Goal: Task Accomplishment & Management: Complete application form

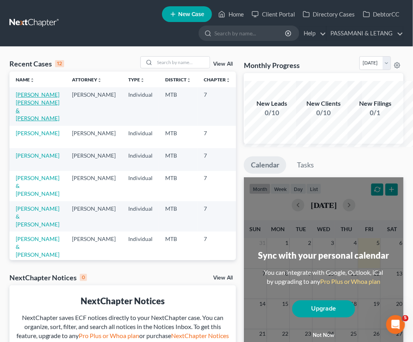
click at [20, 121] on link "[PERSON_NAME] [PERSON_NAME] & [PERSON_NAME]" at bounding box center [38, 106] width 44 height 30
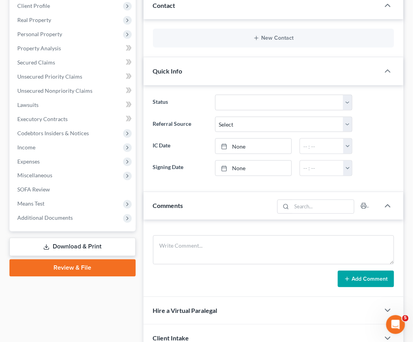
scroll to position [152, 0]
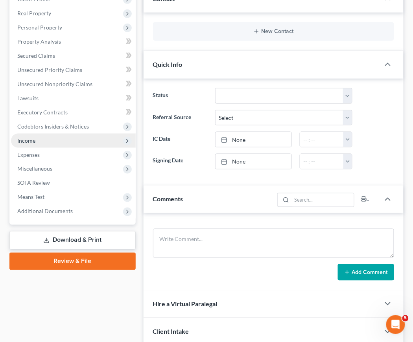
click at [46, 148] on span "Income" at bounding box center [73, 141] width 125 height 14
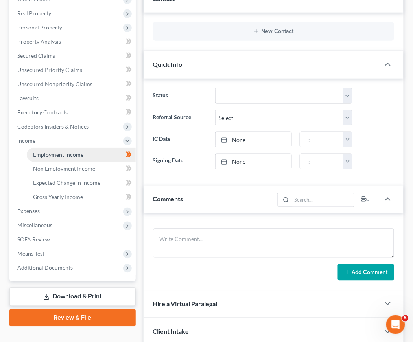
click at [68, 158] on span "Employment Income" at bounding box center [58, 154] width 50 height 7
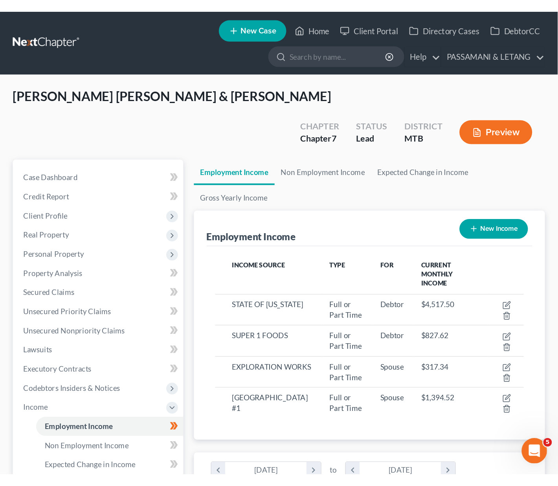
scroll to position [164, 221]
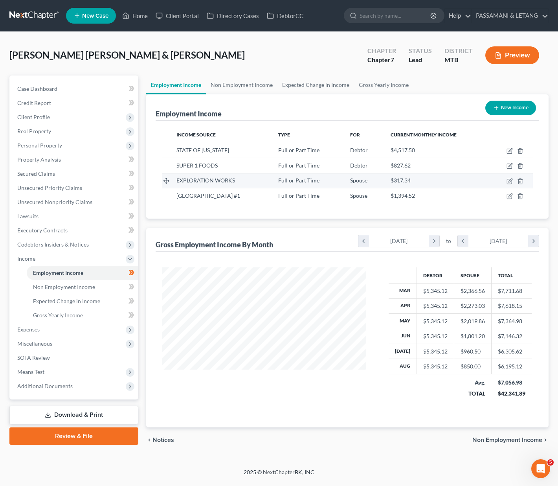
click at [257, 184] on div "EXPLORATION WORKS" at bounding box center [220, 180] width 89 height 8
click at [412, 184] on icon "button" at bounding box center [510, 181] width 6 height 6
select select "0"
select select "27"
select select "0"
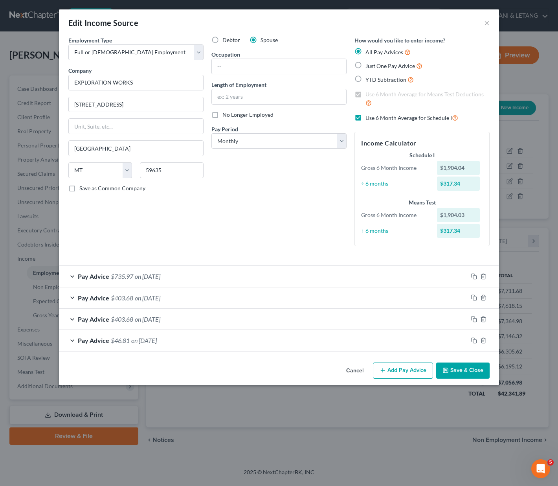
click at [412, 24] on div "Edit Income Source ×" at bounding box center [279, 22] width 440 height 27
click at [412, 28] on button "×" at bounding box center [487, 22] width 6 height 9
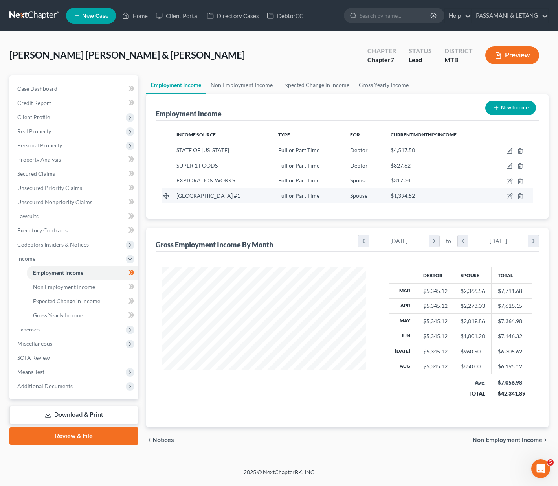
click at [240, 199] on span "[GEOGRAPHIC_DATA] #1" at bounding box center [208, 195] width 64 height 7
click at [412, 199] on icon "button" at bounding box center [510, 196] width 6 height 6
select select "0"
select select "27"
select select "0"
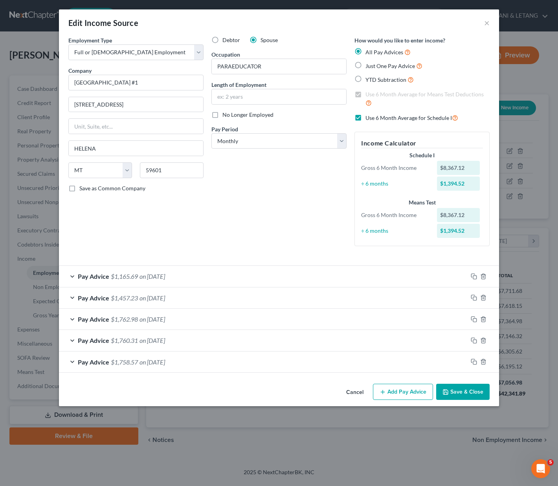
click at [167, 342] on div "Pay Advice $1,758.57 on [DATE]" at bounding box center [263, 361] width 409 height 21
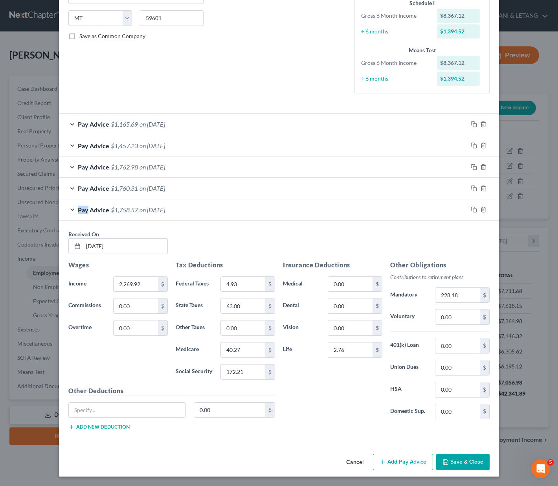
scroll to position [261, 0]
click at [114, 277] on input "2,269.92" at bounding box center [136, 284] width 44 height 15
type input "2,268.92"
click at [412, 342] on button "Save & Close" at bounding box center [462, 462] width 53 height 17
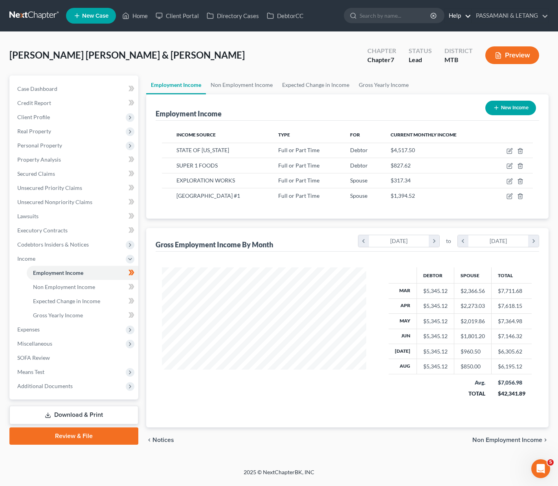
scroll to position [11, 0]
click at [233, 199] on span "[GEOGRAPHIC_DATA] #1" at bounding box center [208, 195] width 64 height 7
click at [412, 199] on icon "button" at bounding box center [509, 196] width 5 height 5
select select "0"
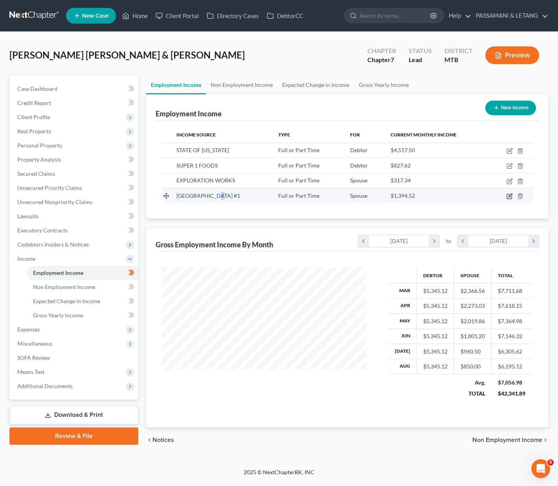
select select "27"
select select "0"
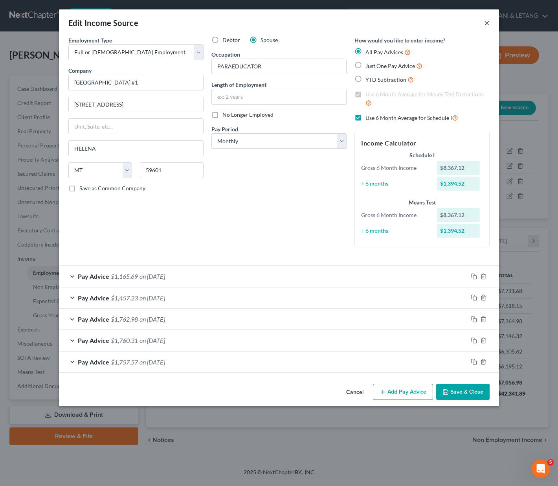
click at [412, 27] on button "×" at bounding box center [487, 22] width 6 height 9
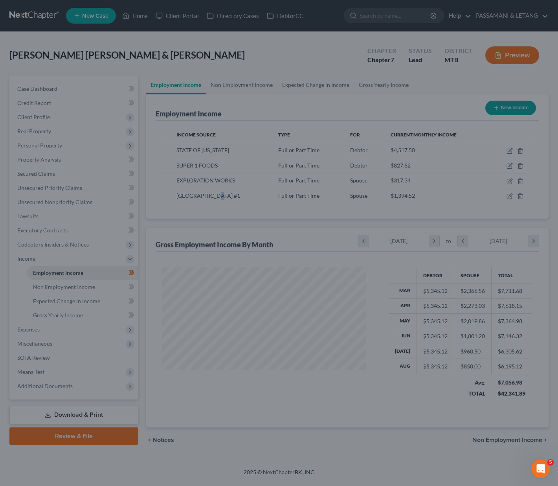
click at [412, 43] on button "×" at bounding box center [460, 47] width 5 height 8
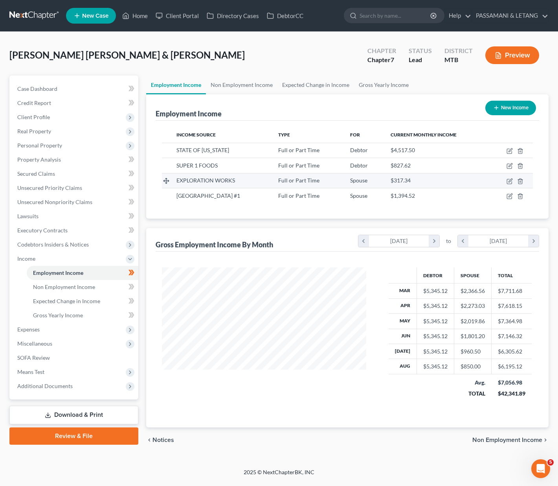
click at [232, 184] on span "EXPLORATION WORKS" at bounding box center [205, 180] width 59 height 7
click at [412, 184] on icon "button" at bounding box center [510, 181] width 6 height 6
select select "0"
select select "27"
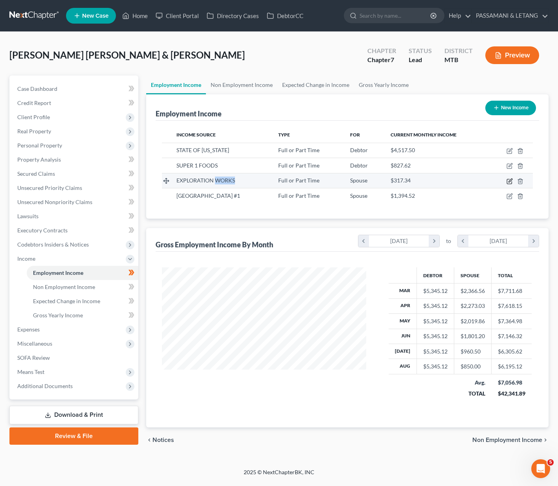
select select "0"
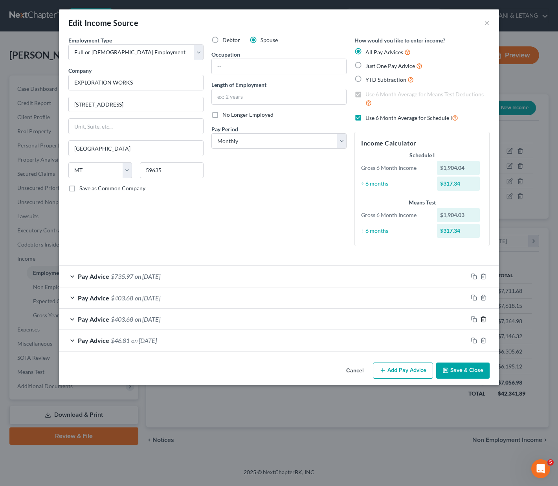
click at [412, 322] on icon "button" at bounding box center [483, 319] width 6 height 6
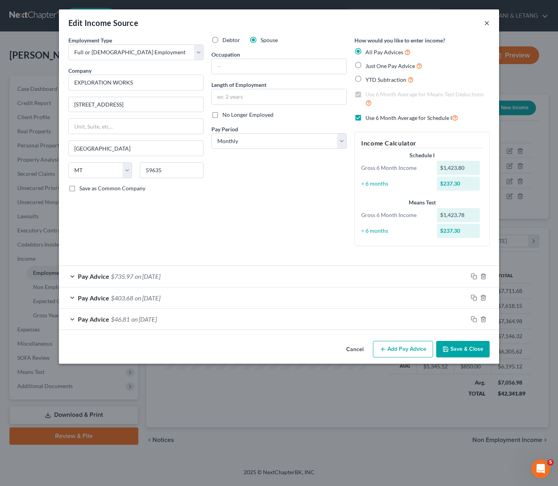
click at [412, 27] on button "×" at bounding box center [487, 22] width 6 height 9
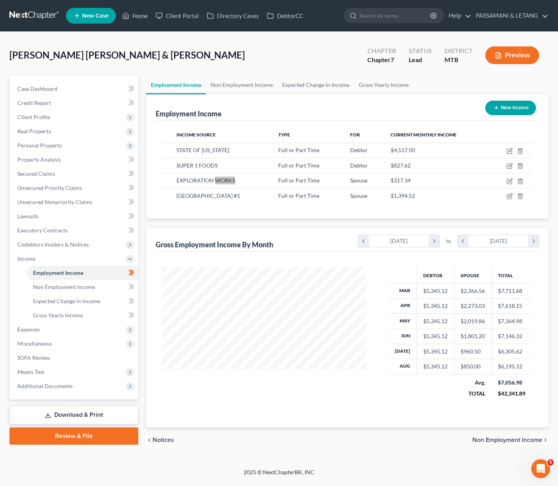
scroll to position [84, 0]
click at [412, 178] on icon "button" at bounding box center [510, 181] width 6 height 6
select select "0"
select select "27"
select select "0"
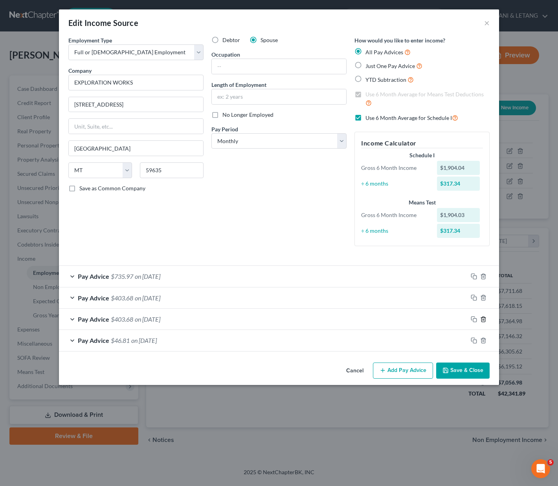
click at [412, 322] on icon "button" at bounding box center [483, 319] width 6 height 6
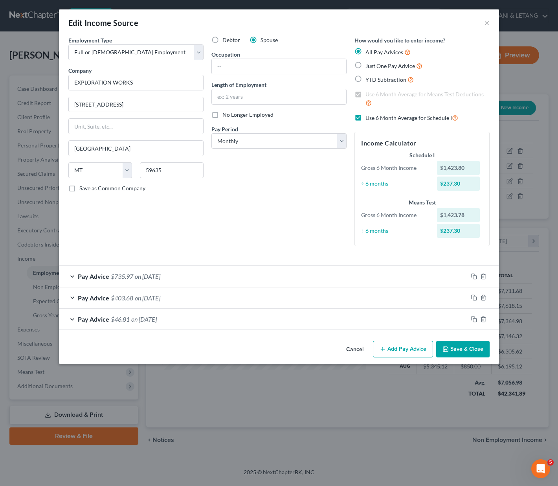
click at [412, 342] on button "Save & Close" at bounding box center [462, 349] width 53 height 17
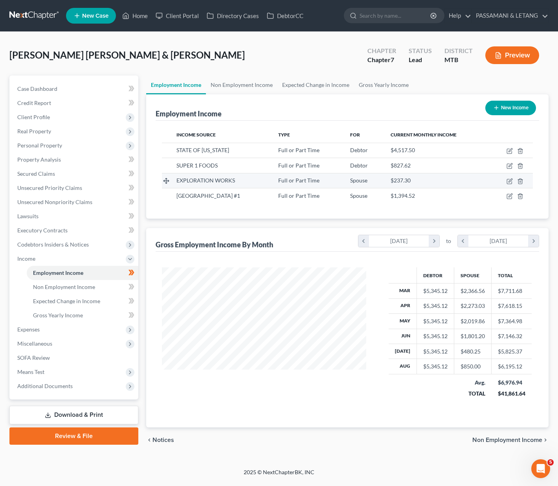
click at [235, 177] on span "EXPLORATION WORKS" at bounding box center [205, 180] width 59 height 7
click at [412, 178] on icon "button" at bounding box center [510, 181] width 6 height 6
select select "0"
select select "27"
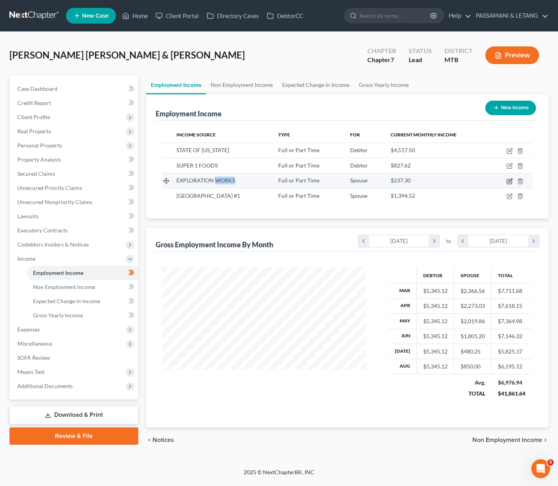
select select "0"
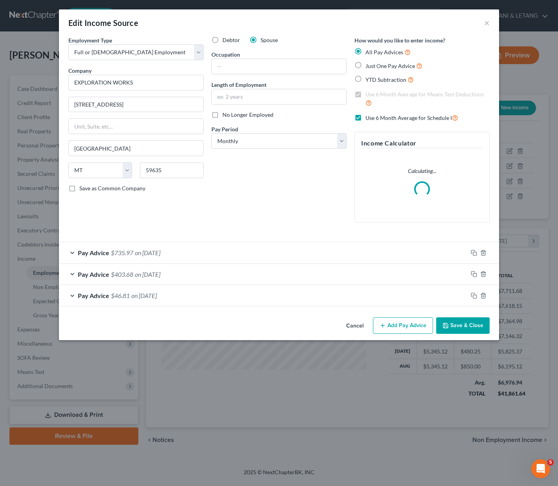
click at [412, 334] on button "Save & Close" at bounding box center [462, 325] width 53 height 17
